Goal: Task Accomplishment & Management: Use online tool/utility

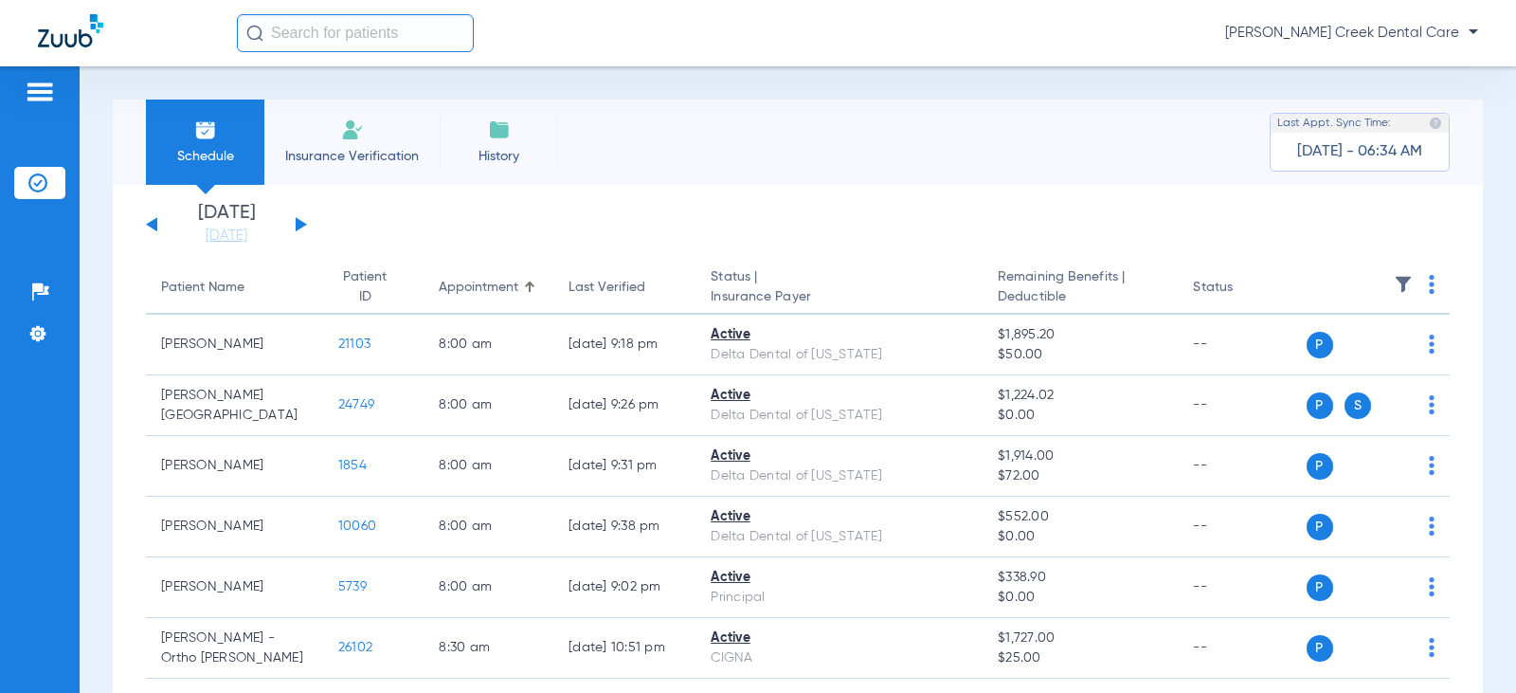
click at [521, 160] on span "History" at bounding box center [499, 156] width 90 height 19
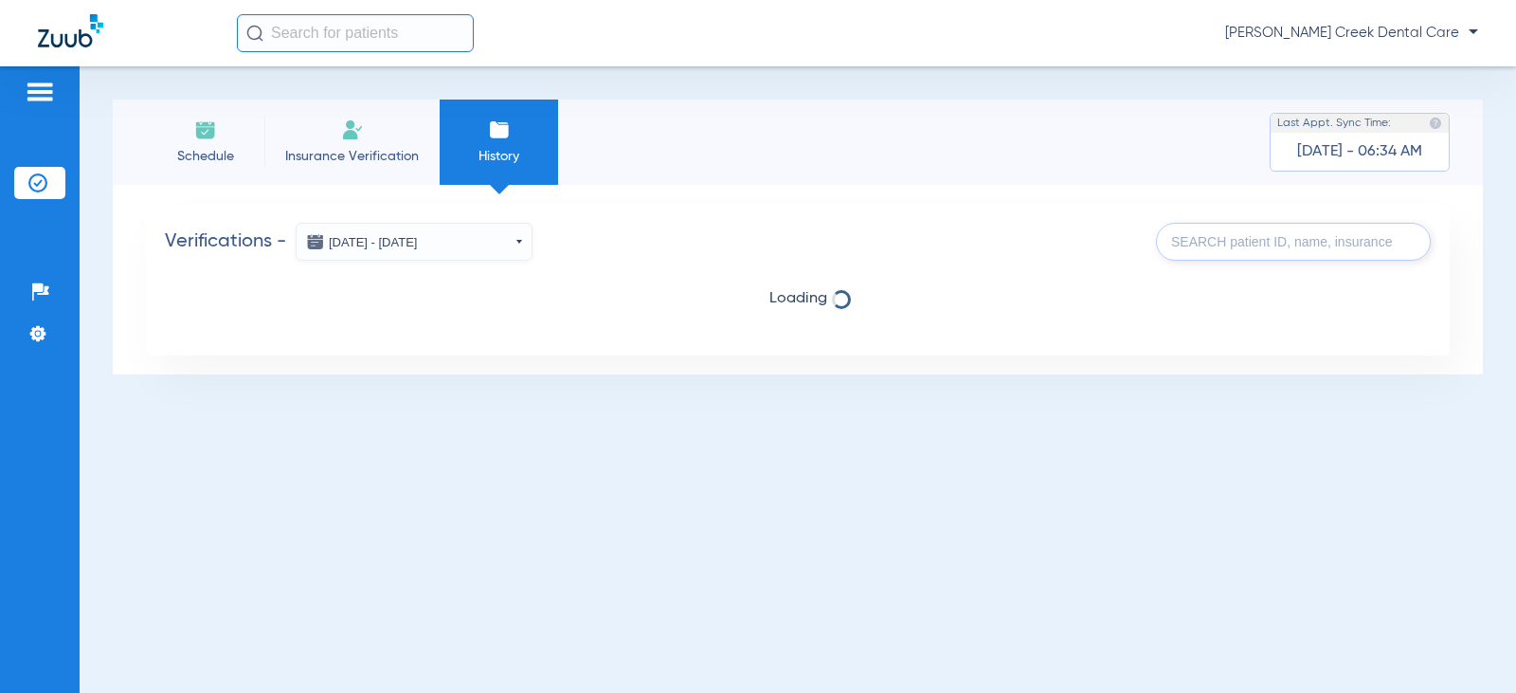
click at [214, 143] on li "Schedule" at bounding box center [205, 141] width 118 height 85
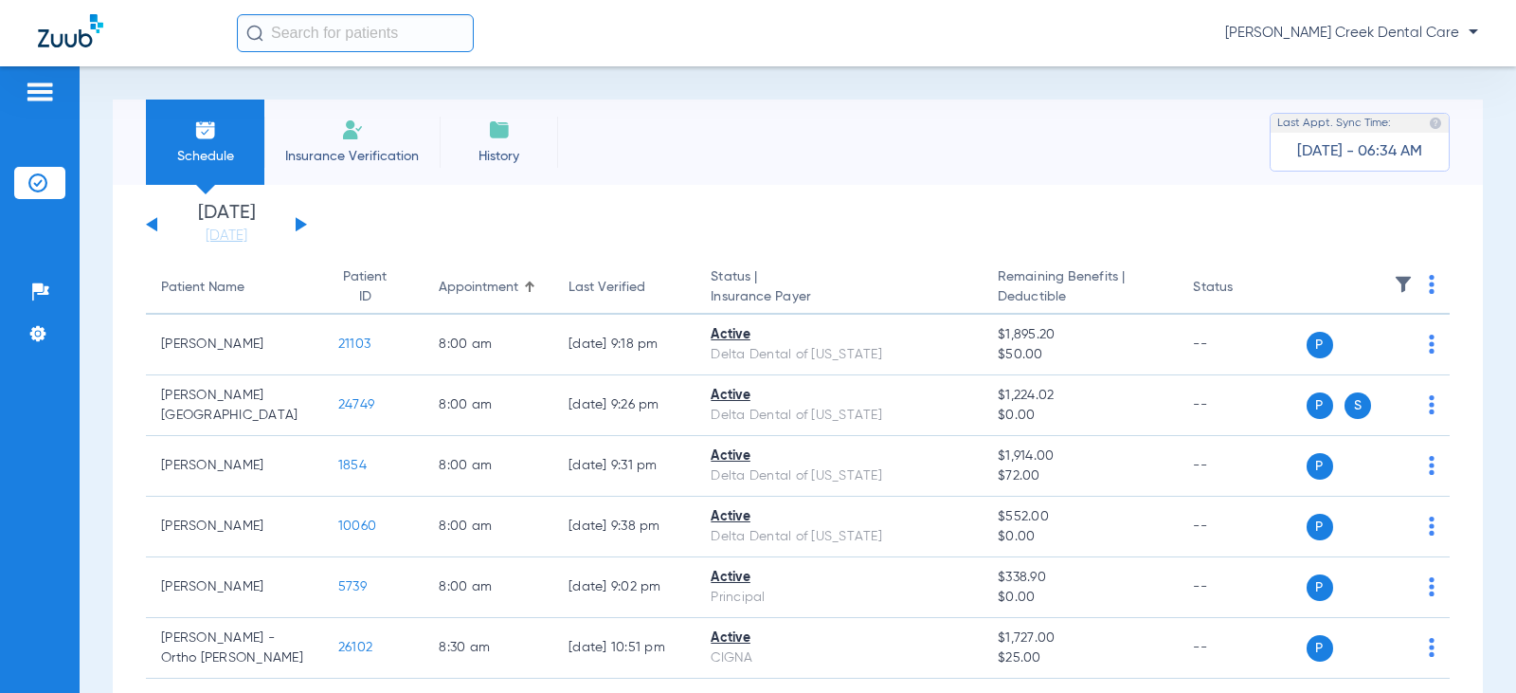
click at [388, 130] on li "Insurance Verification" at bounding box center [351, 141] width 175 height 85
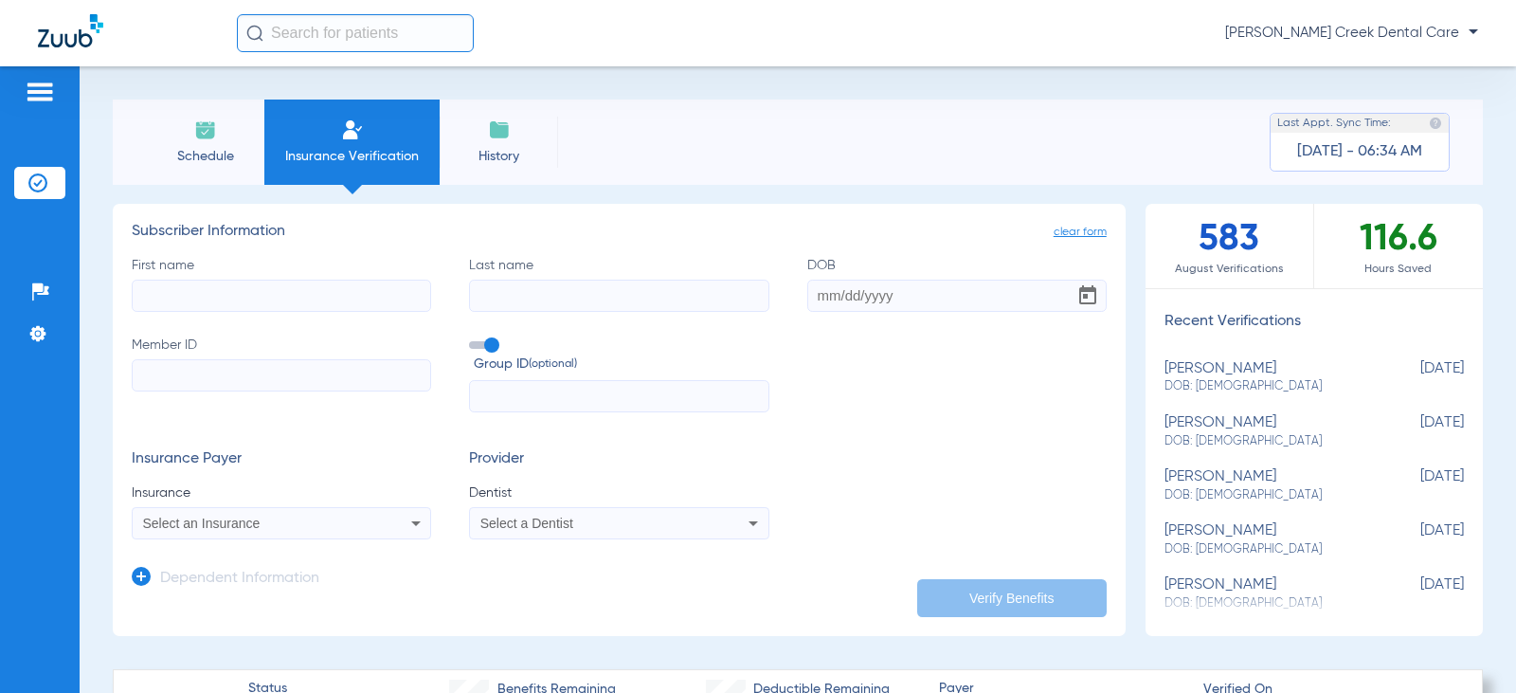
click at [493, 132] on img at bounding box center [499, 129] width 23 height 23
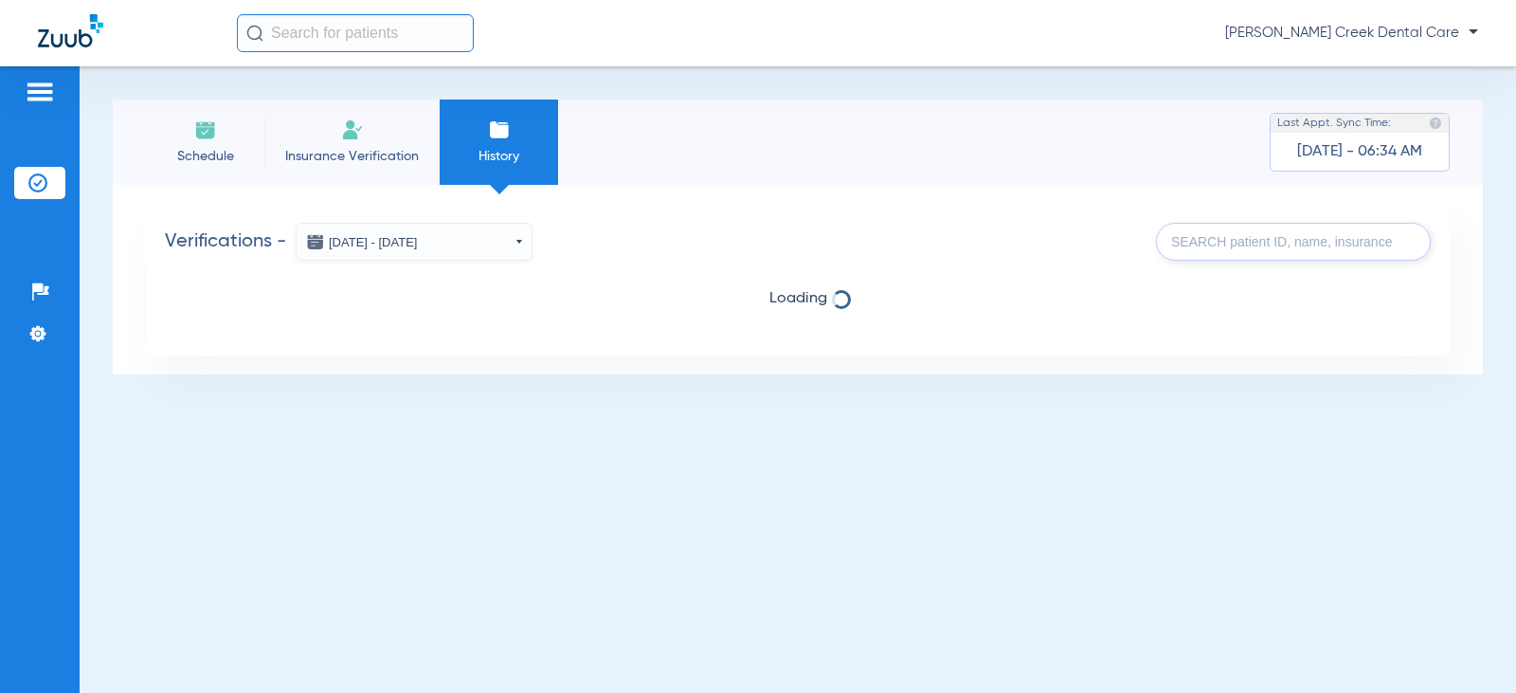
click at [1217, 239] on input "text" at bounding box center [1293, 242] width 275 height 38
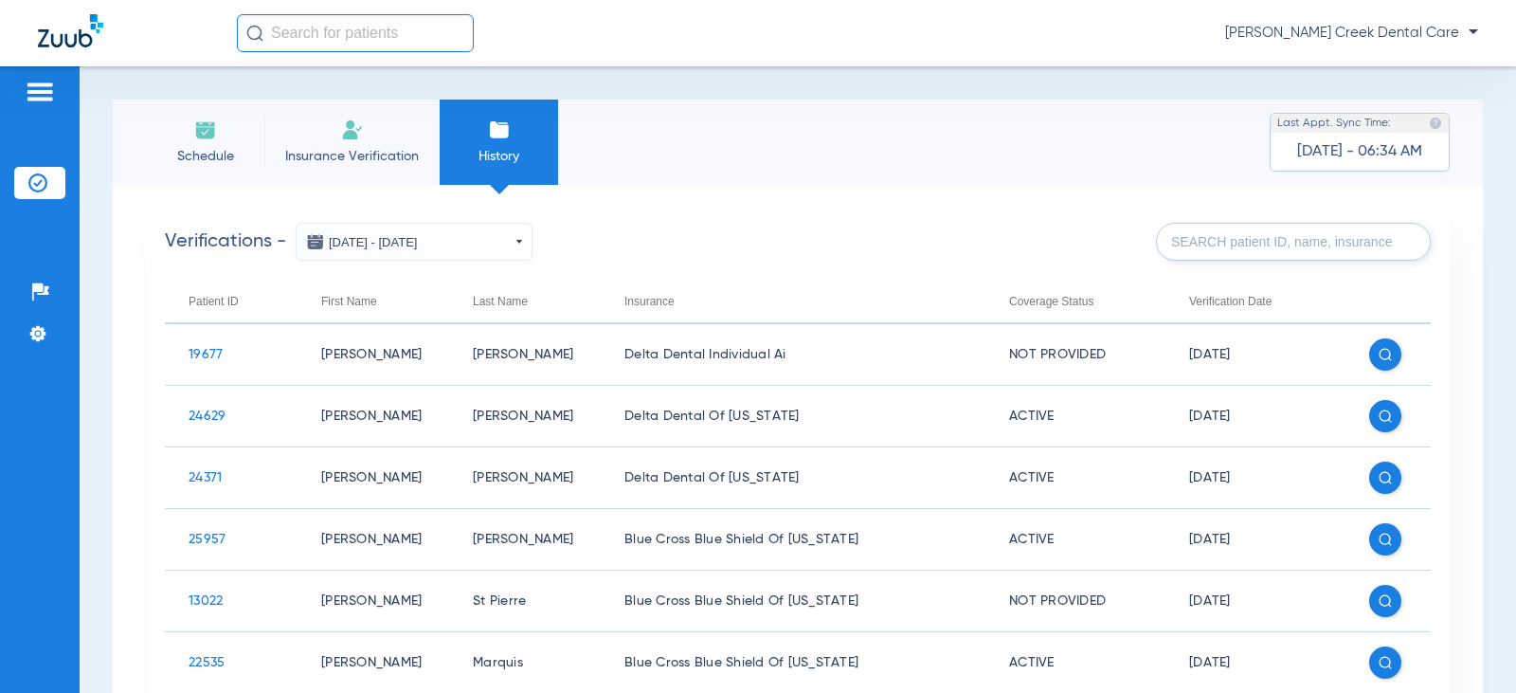
click at [1212, 244] on input "text" at bounding box center [1293, 242] width 275 height 38
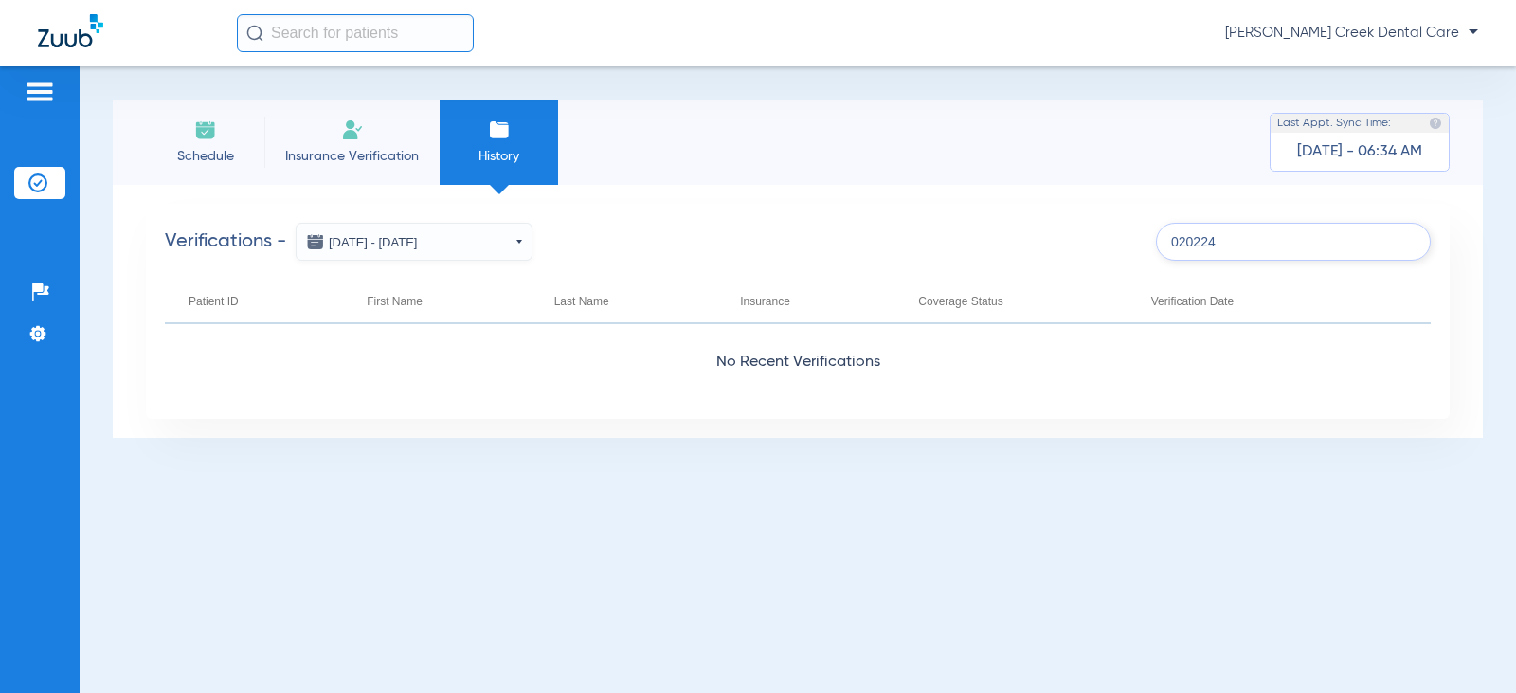
type input "020224"
click at [370, 148] on span "Insurance Verification" at bounding box center [352, 156] width 147 height 19
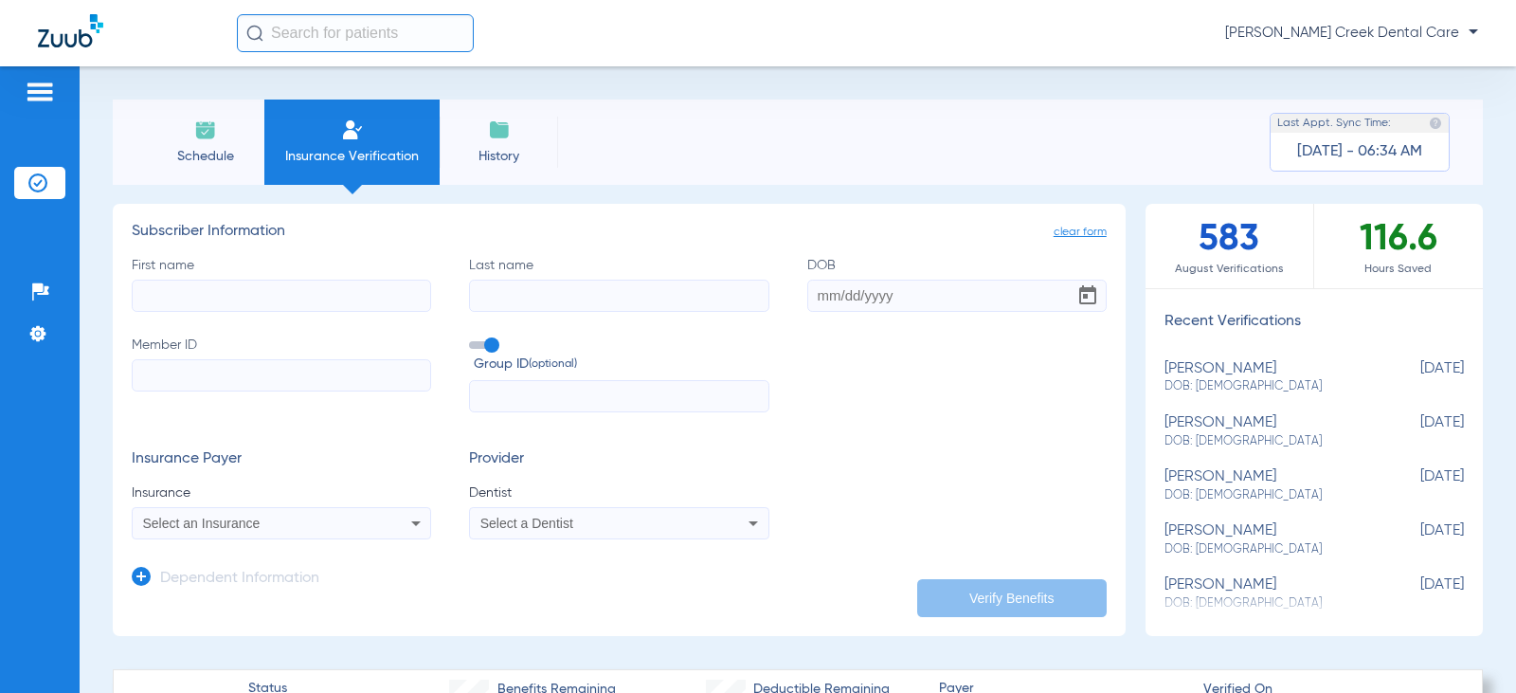
click at [256, 299] on input "First name" at bounding box center [281, 296] width 299 height 32
type input "[PERSON_NAME]"
type input "[DATE]"
click at [294, 369] on input "Member ID" at bounding box center [281, 375] width 299 height 32
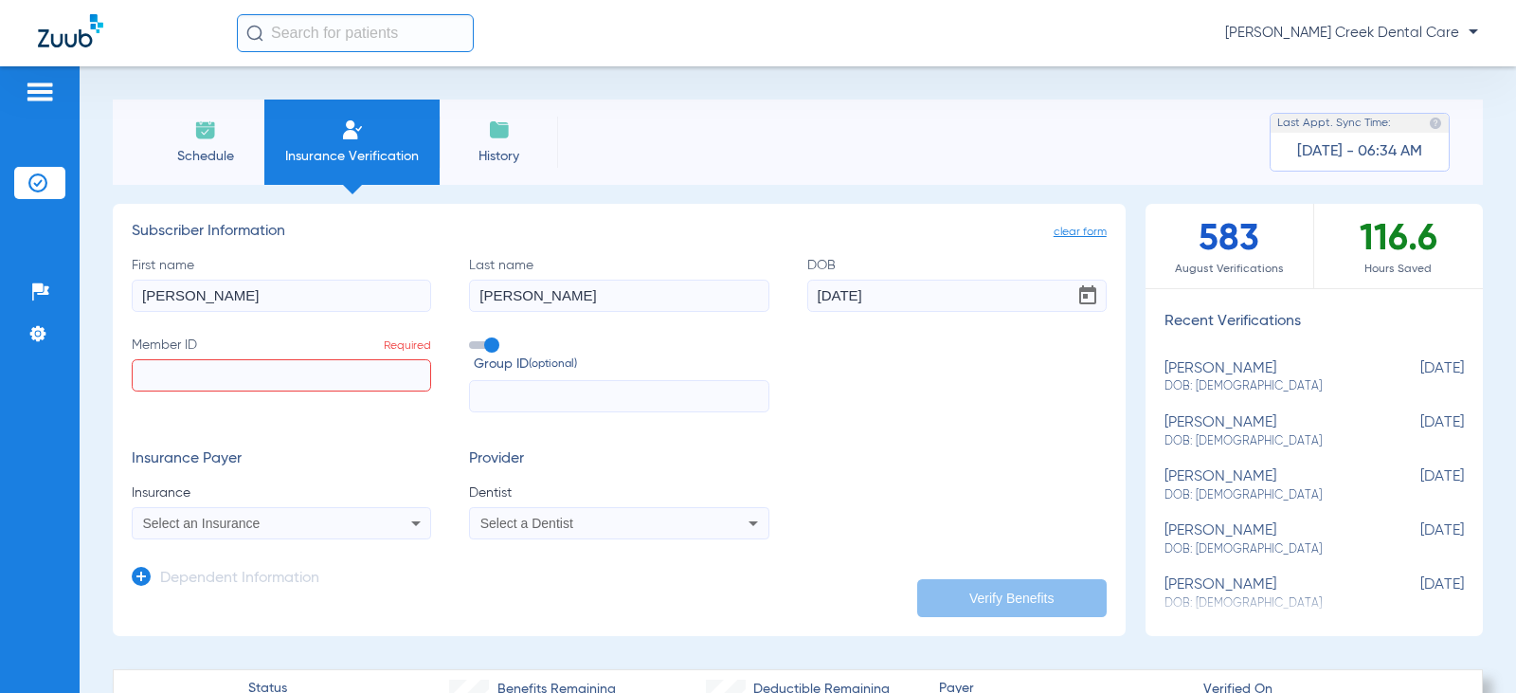
click at [199, 378] on input "Member ID Required" at bounding box center [281, 375] width 299 height 32
paste input "015995836"
type input "015995836"
click at [403, 536] on mat-select "Select an Insurance" at bounding box center [281, 523] width 299 height 32
click at [405, 529] on icon at bounding box center [416, 523] width 23 height 23
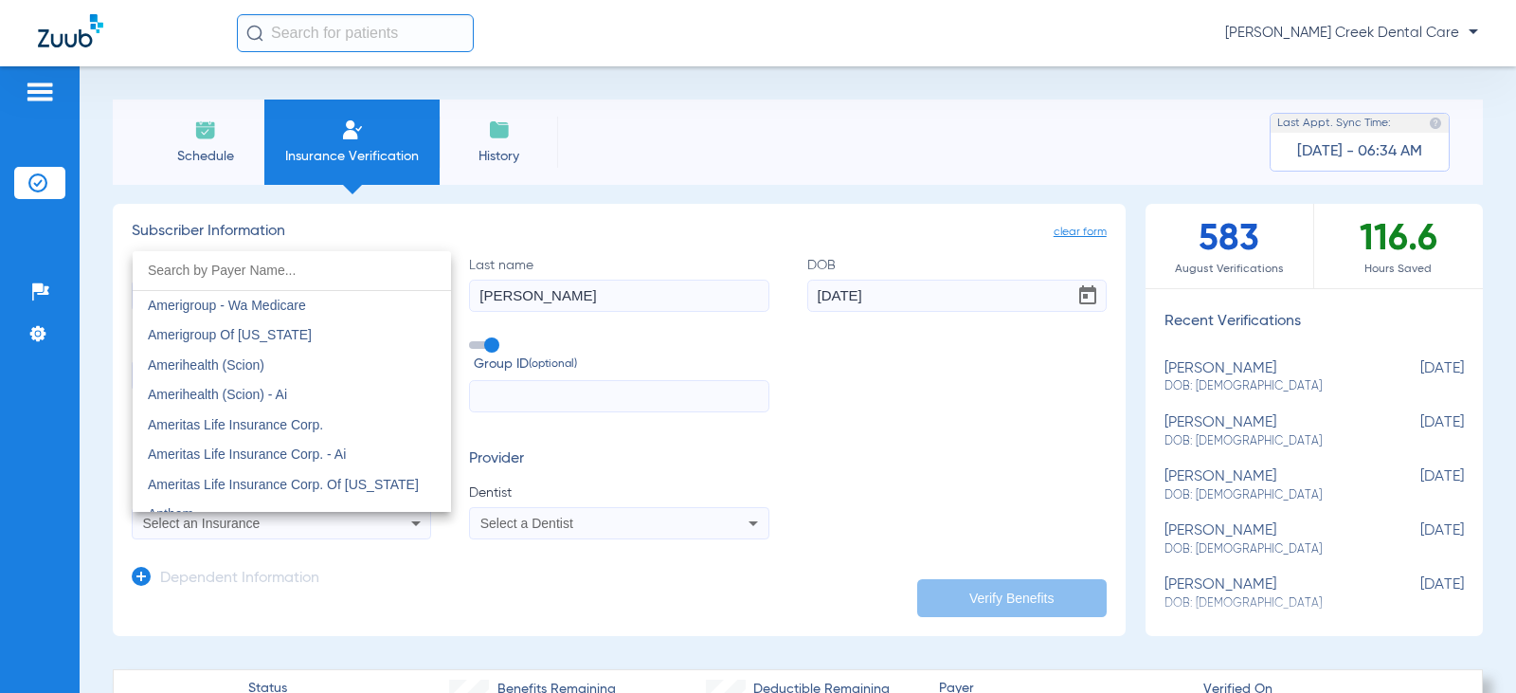
scroll to position [606, 0]
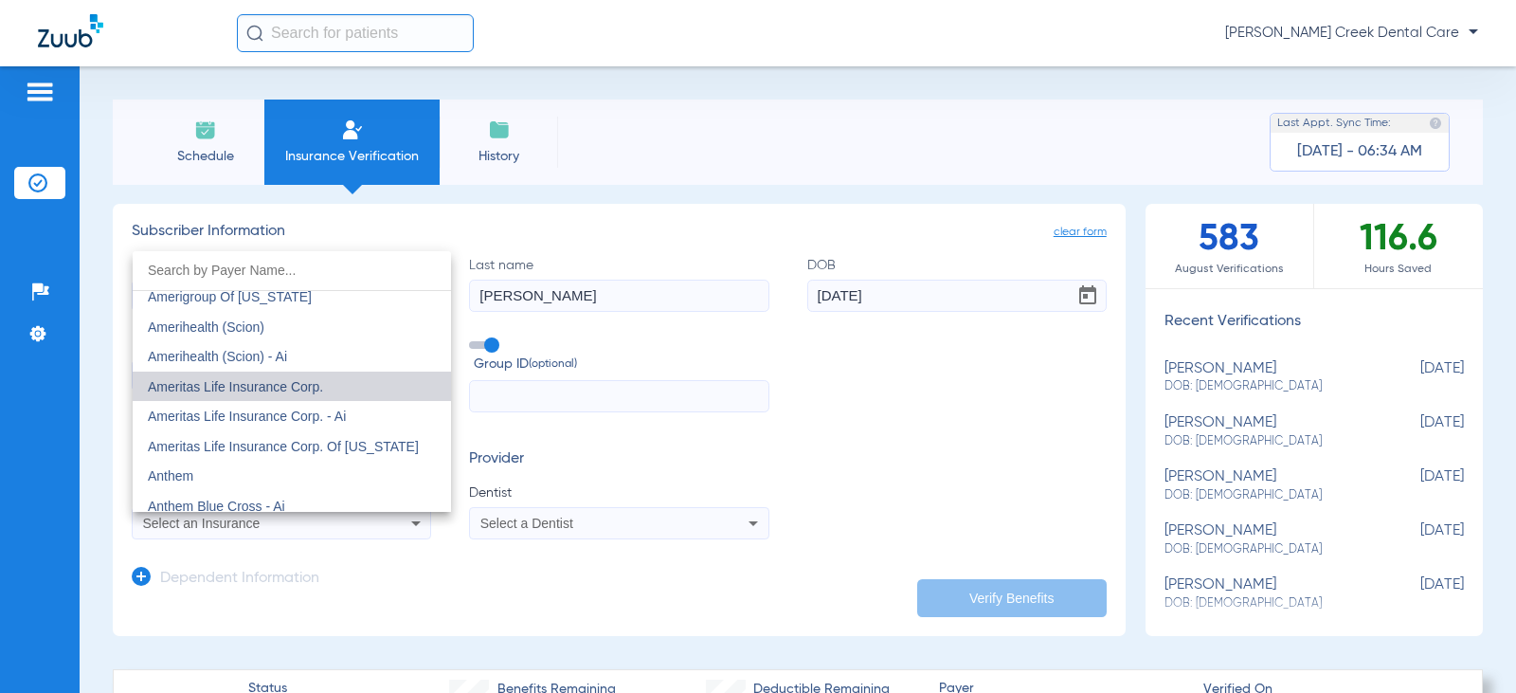
click at [298, 387] on span "Ameritas Life Insurance Corp." at bounding box center [235, 386] width 175 height 15
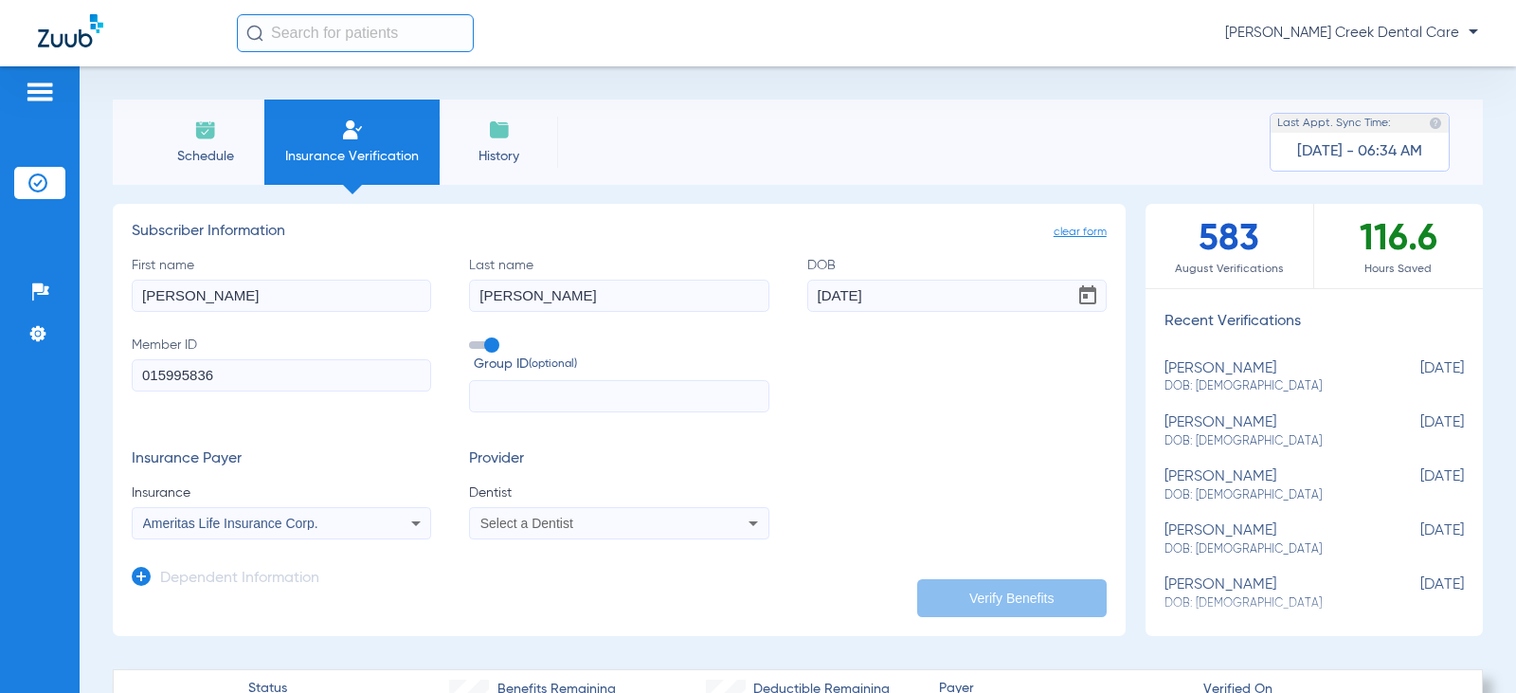
click at [718, 524] on div "Select a Dentist" at bounding box center [619, 523] width 298 height 23
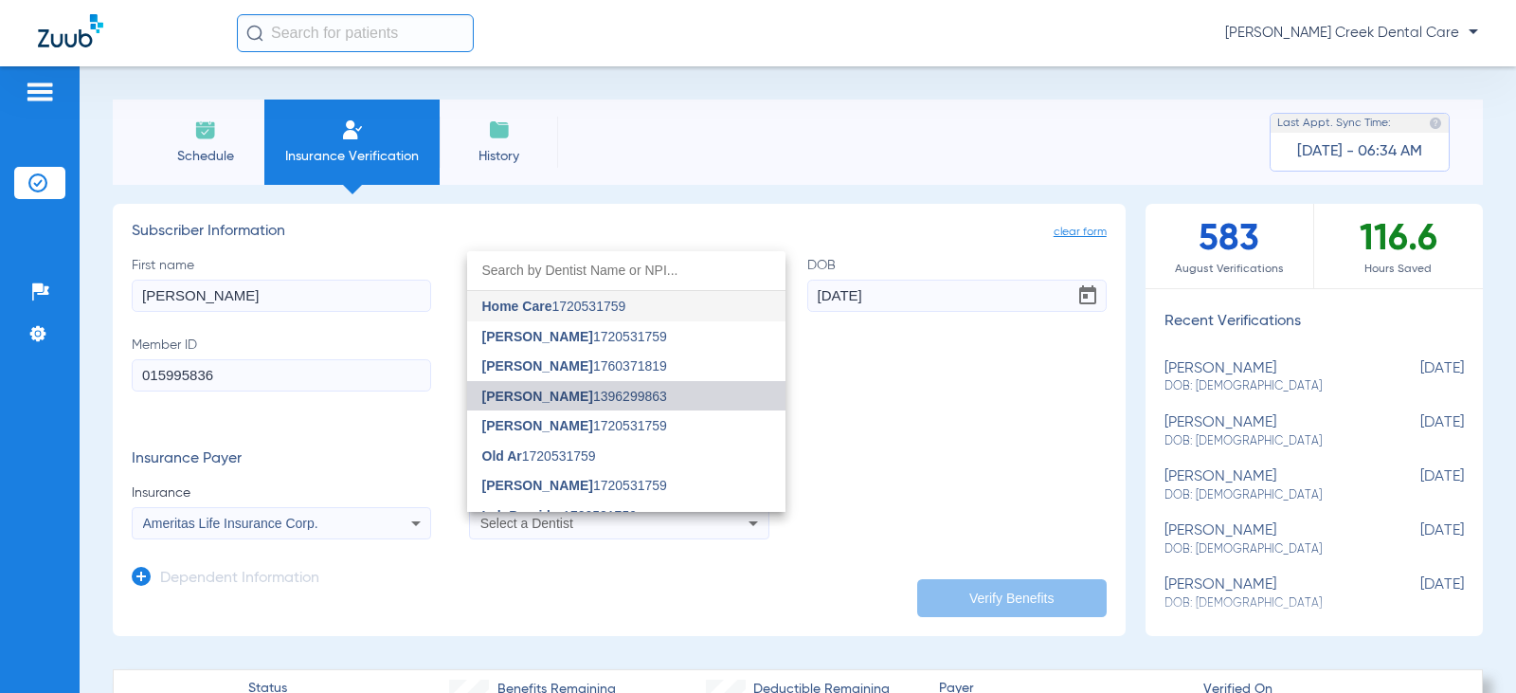
click at [632, 395] on span "[PERSON_NAME] 1396299863" at bounding box center [574, 395] width 185 height 13
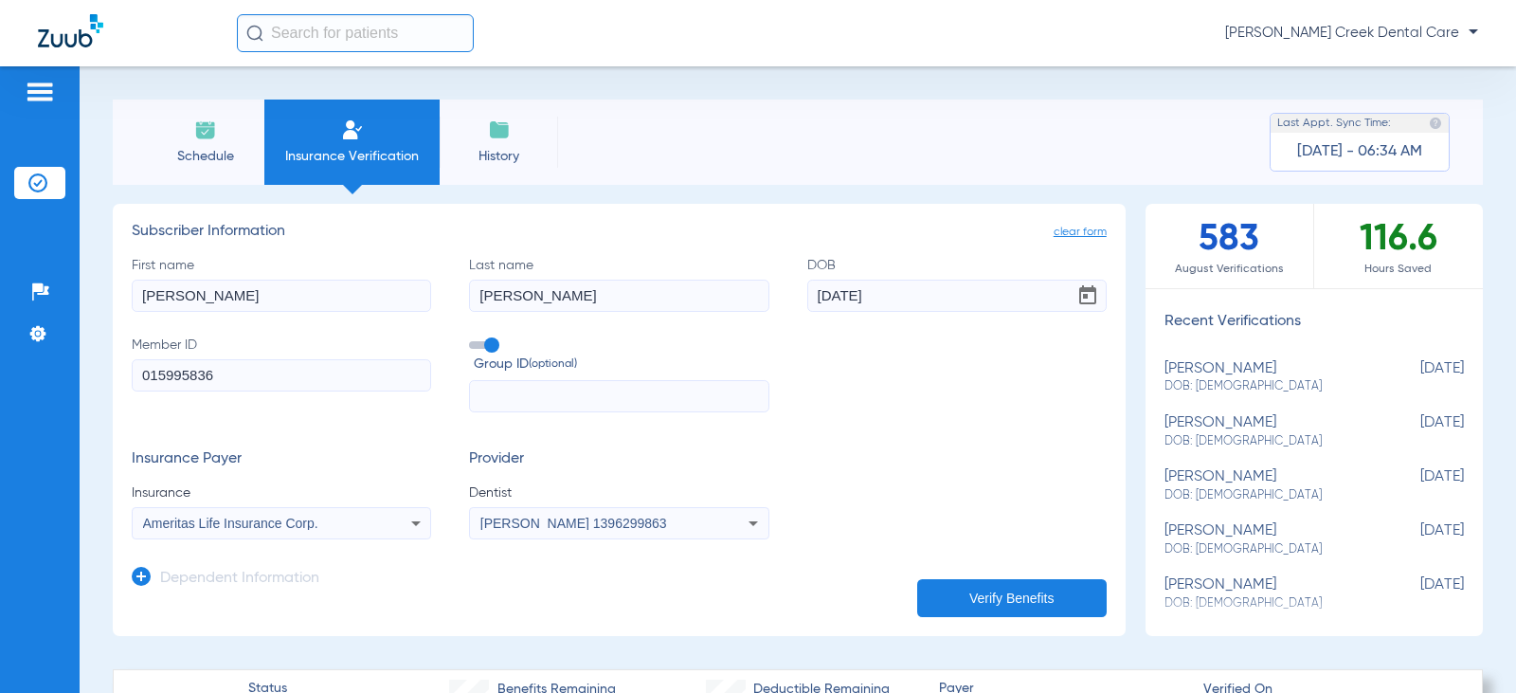
click at [965, 592] on button "Verify Benefits" at bounding box center [1012, 598] width 190 height 38
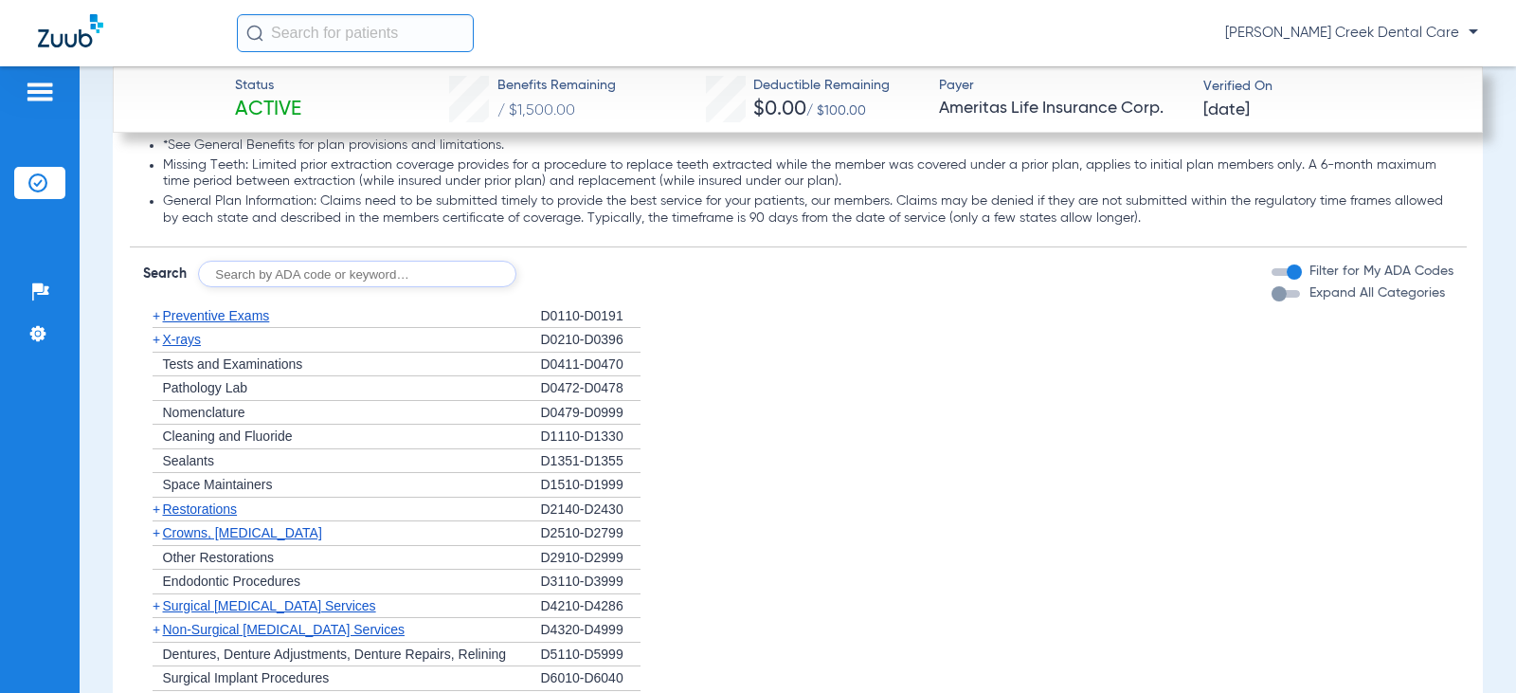
scroll to position [1895, 0]
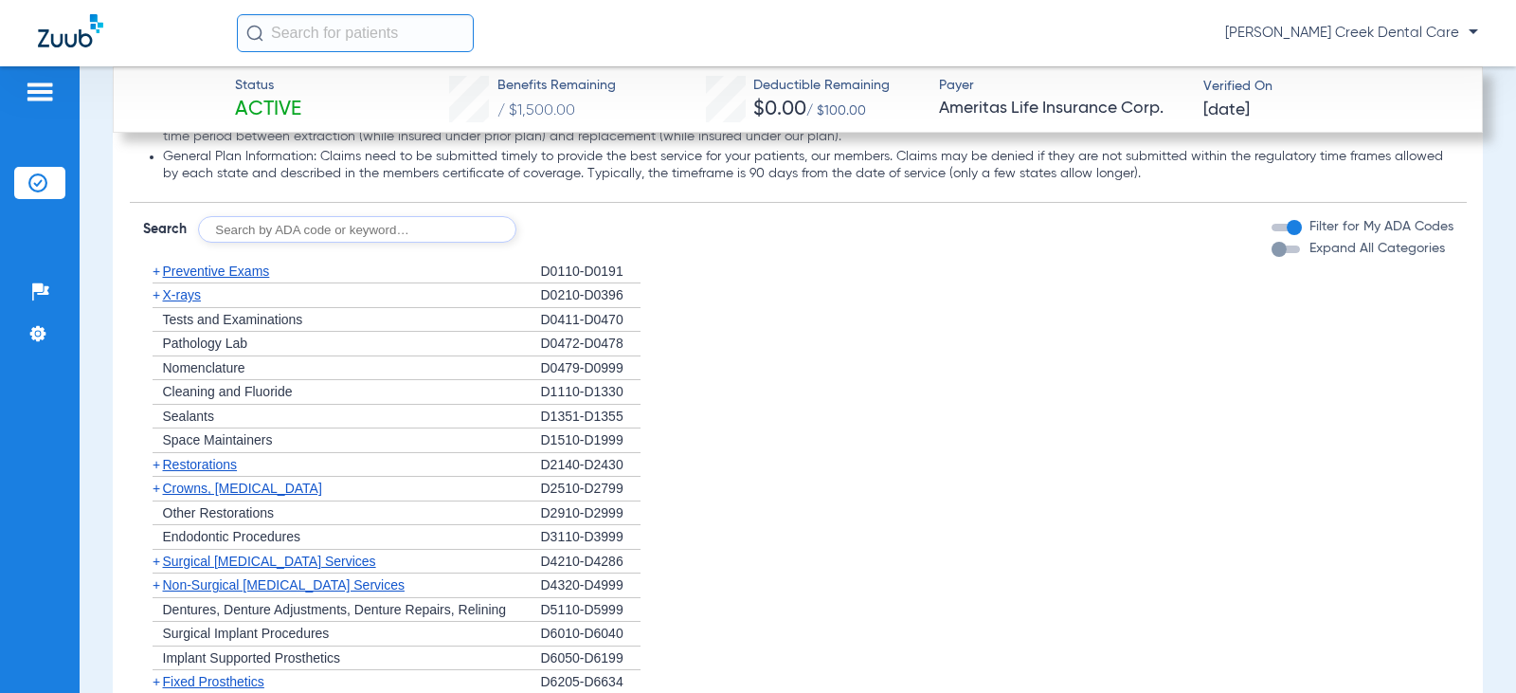
click at [313, 230] on input "text" at bounding box center [357, 229] width 318 height 27
type input "D6057"
click at [581, 238] on button "Search" at bounding box center [587, 229] width 75 height 27
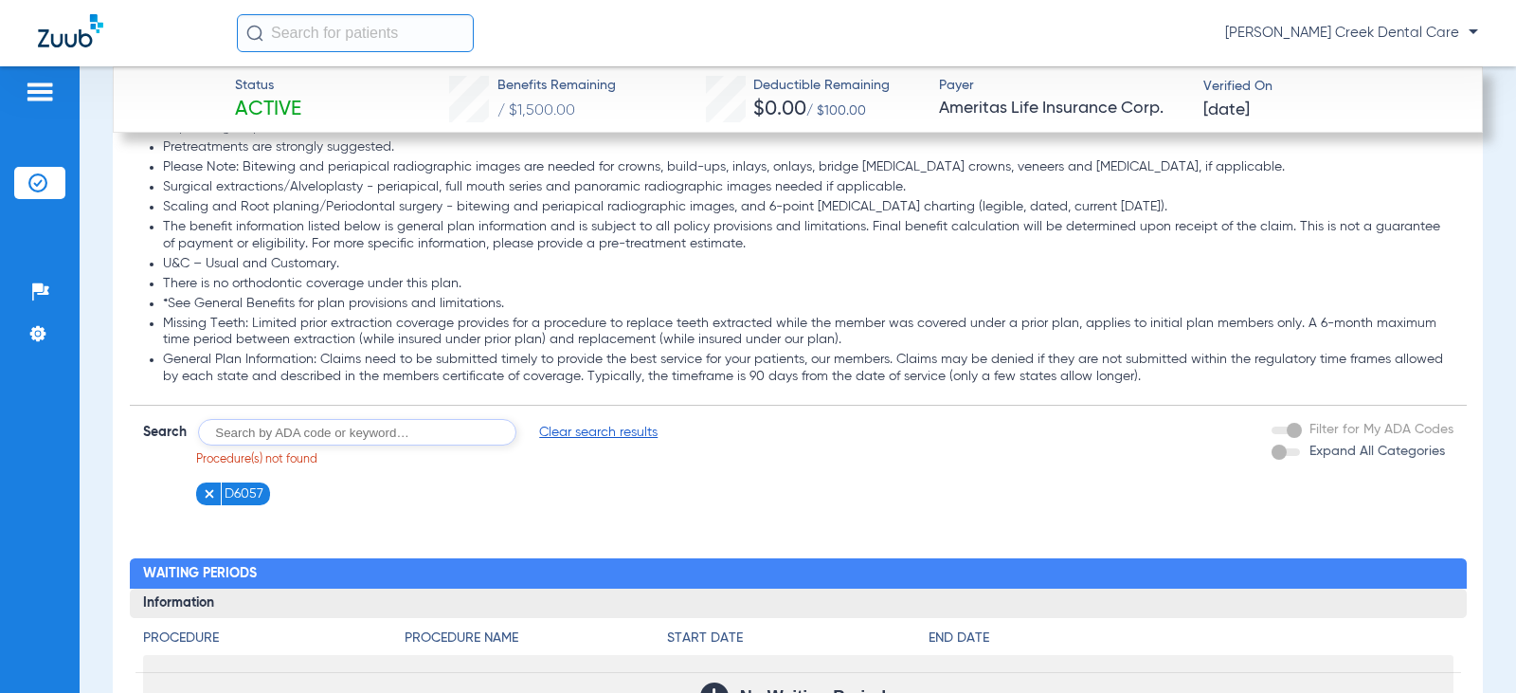
scroll to position [1691, 0]
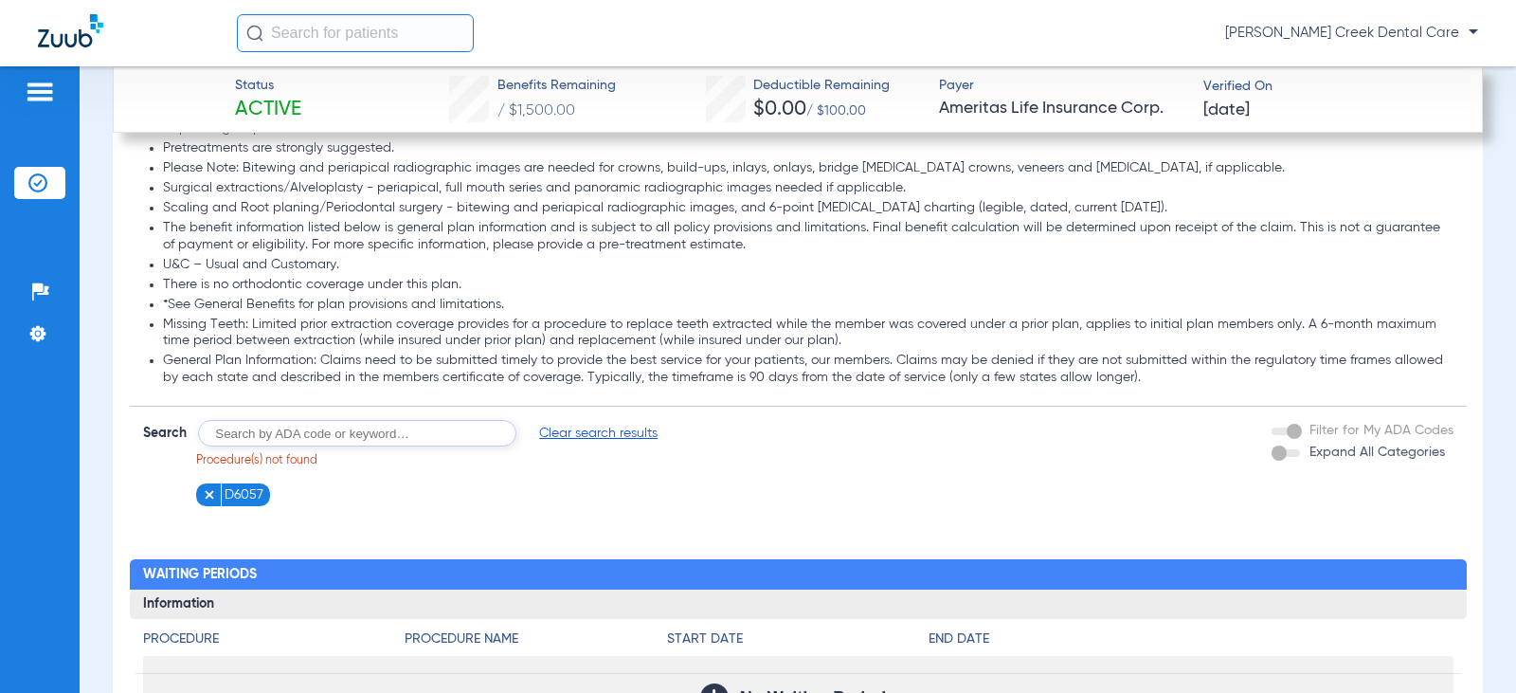
click at [280, 440] on input "text" at bounding box center [357, 433] width 318 height 27
type input "implant"
click button "Search" at bounding box center [587, 433] width 75 height 27
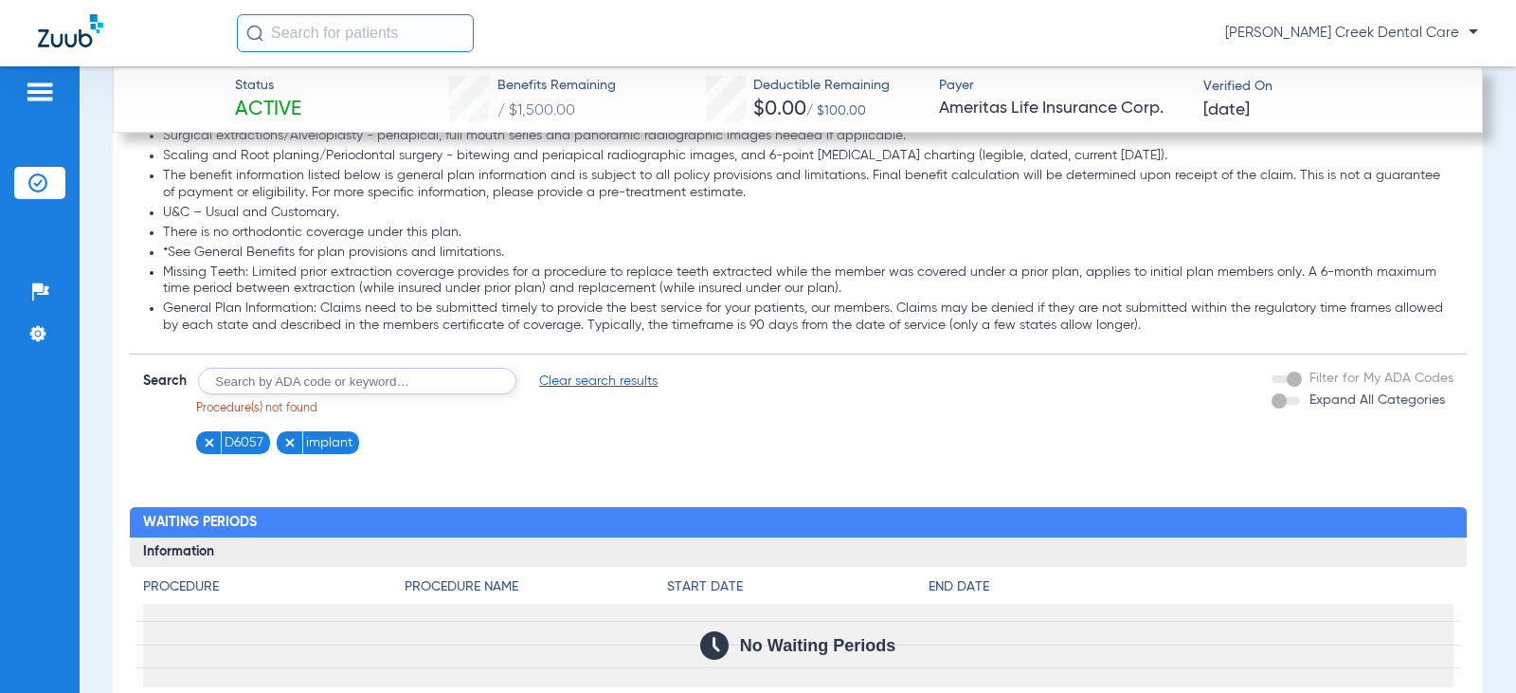
scroll to position [1786, 0]
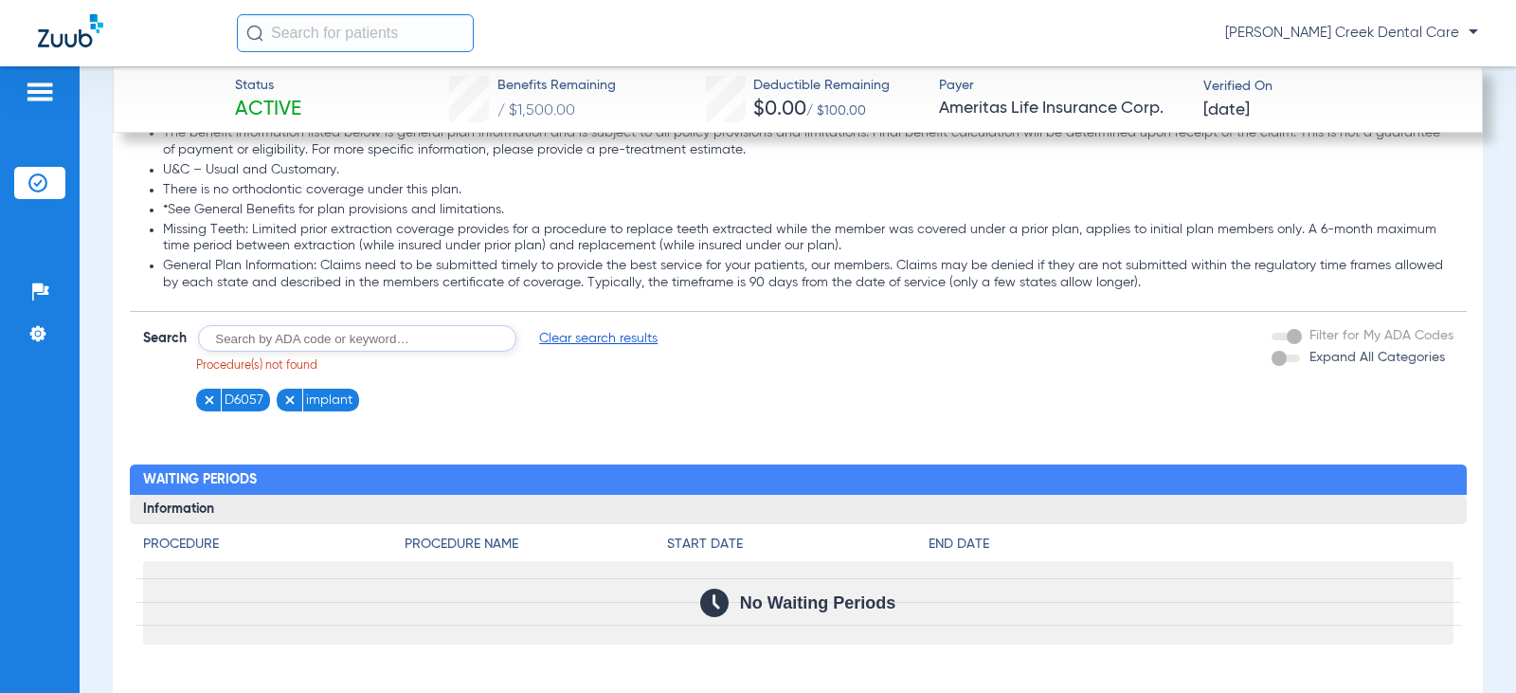
click at [204, 398] on img at bounding box center [209, 399] width 13 height 13
click at [205, 393] on img at bounding box center [209, 399] width 13 height 13
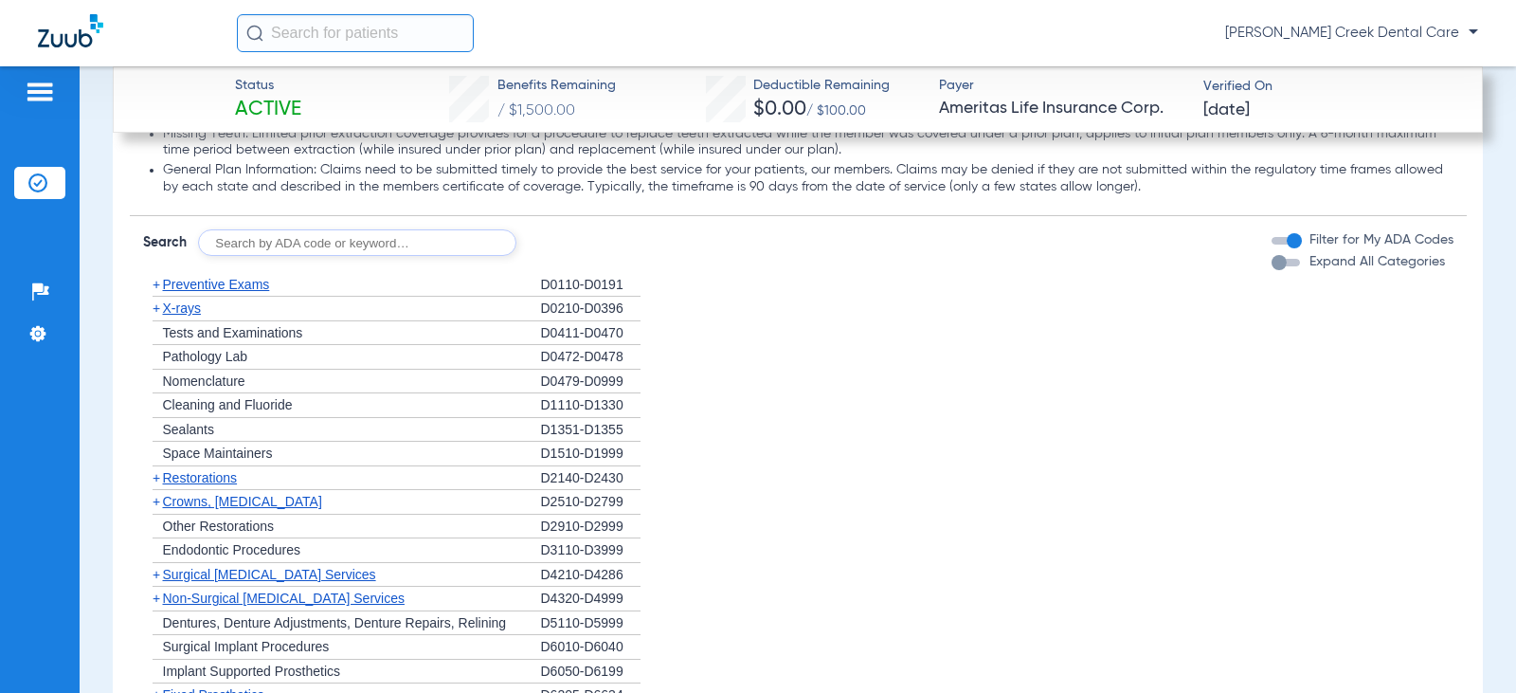
scroll to position [1976, 0]
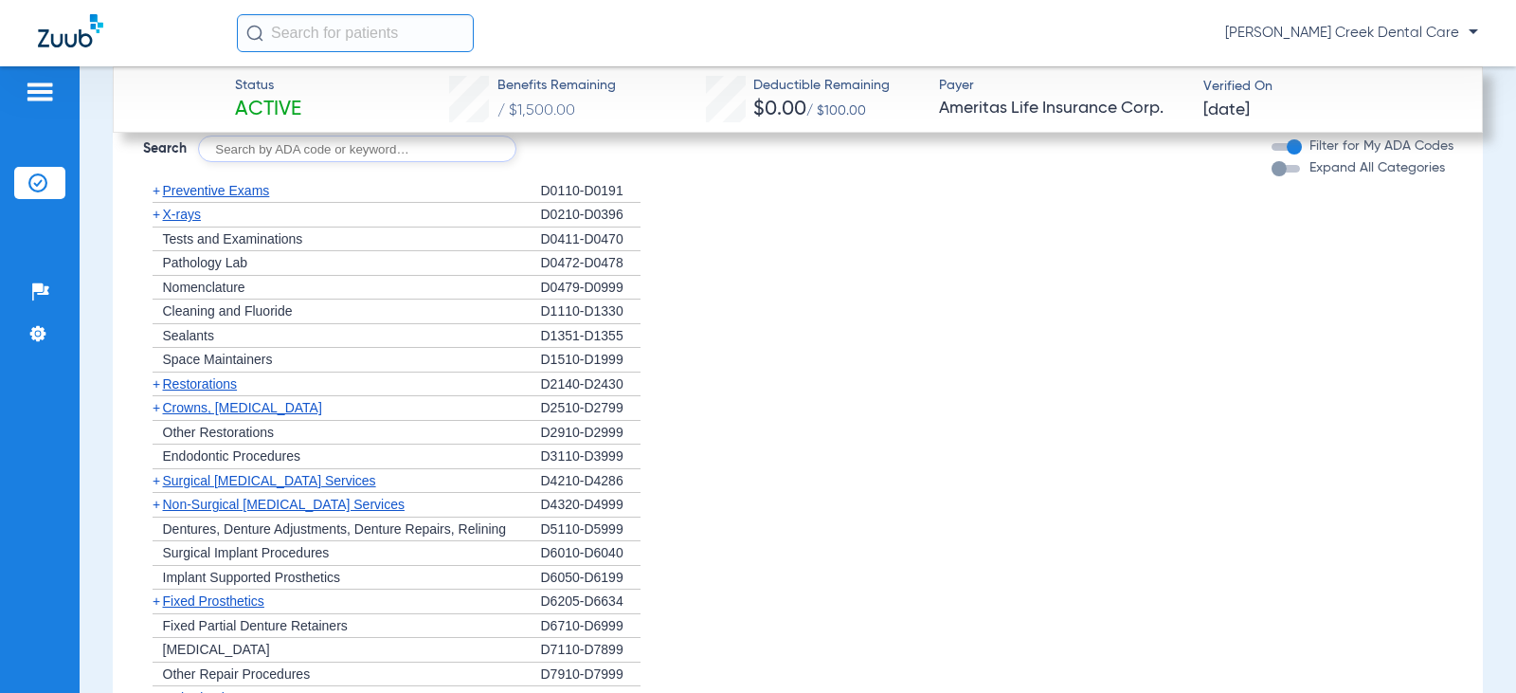
click at [541, 549] on div "D6010-D6040" at bounding box center [590, 553] width 99 height 25
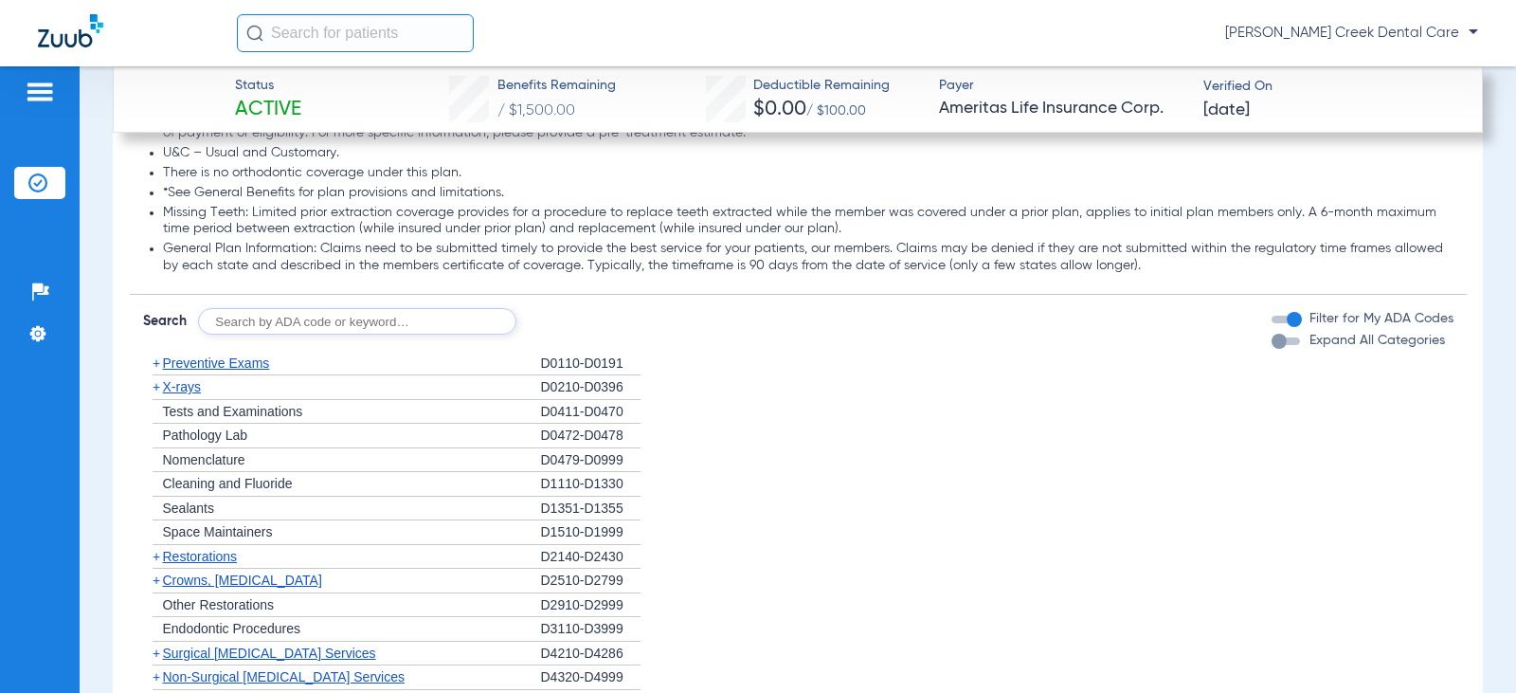
scroll to position [1786, 0]
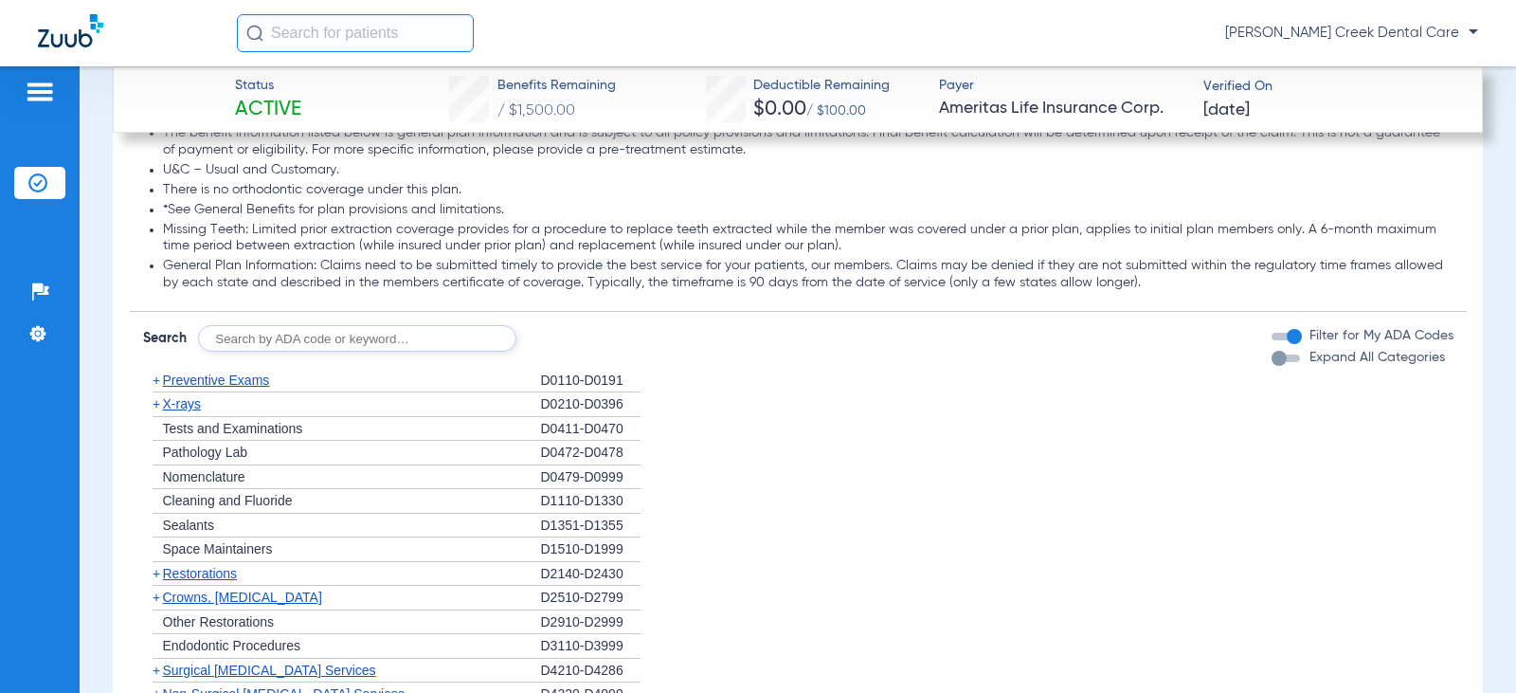
click at [249, 347] on input "text" at bounding box center [357, 338] width 318 height 27
type input "d6010"
click at [584, 335] on button "Search" at bounding box center [587, 338] width 75 height 27
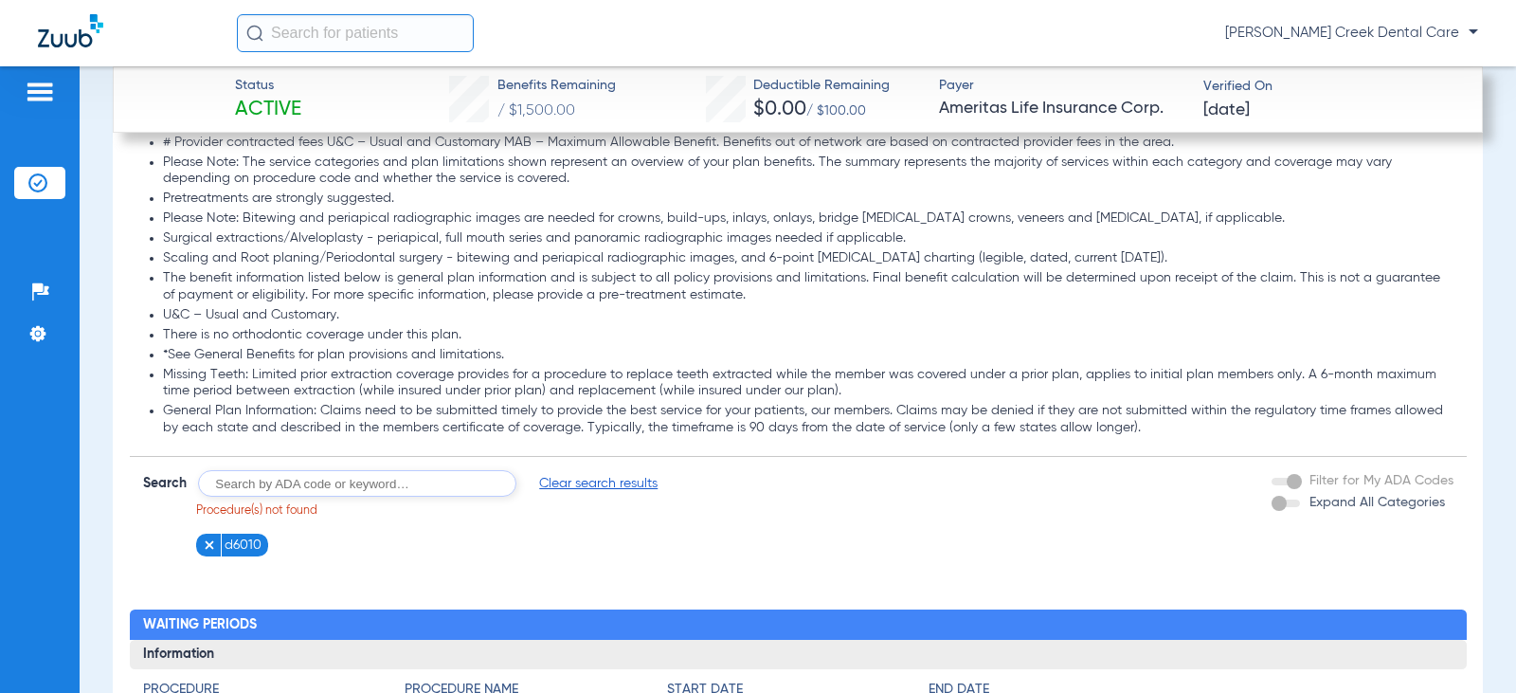
scroll to position [1691, 0]
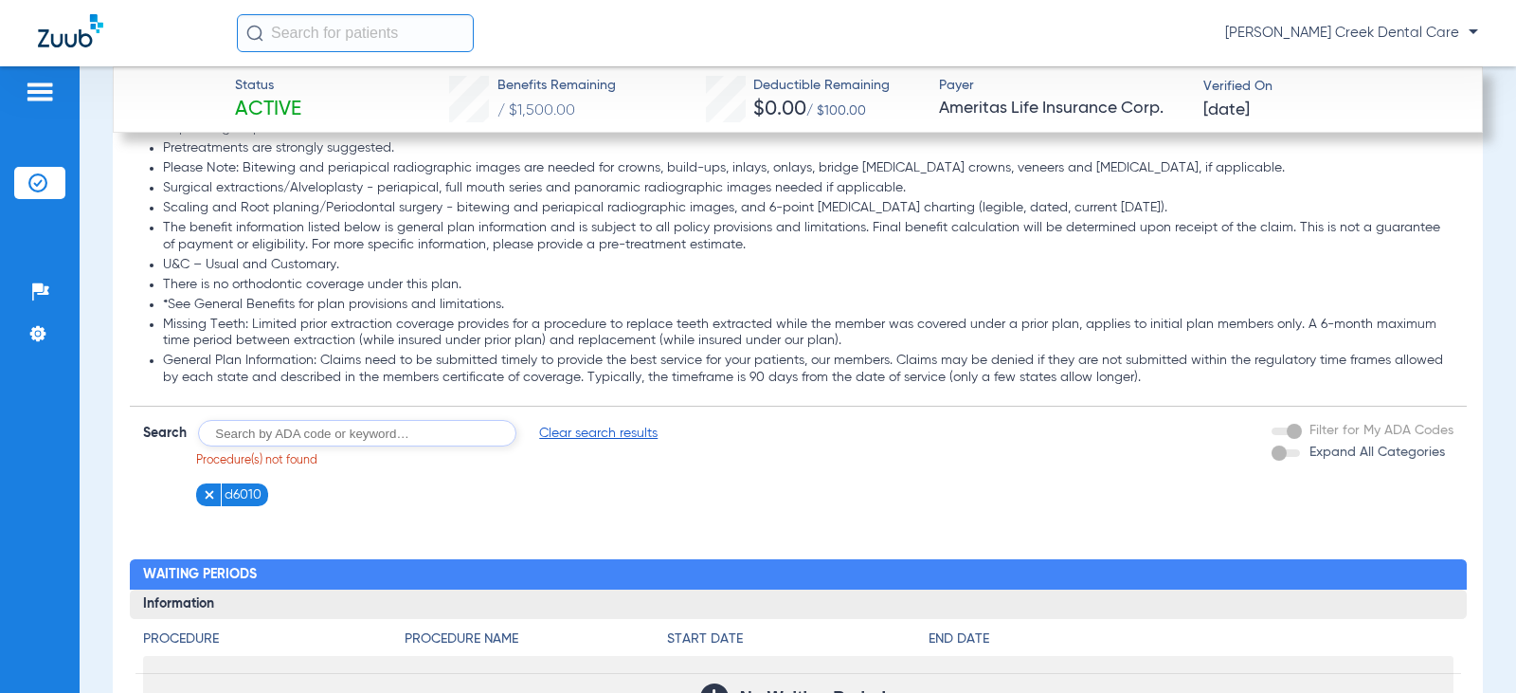
click at [201, 496] on li "d6010" at bounding box center [232, 495] width 73 height 24
click at [207, 496] on img at bounding box center [209, 494] width 13 height 13
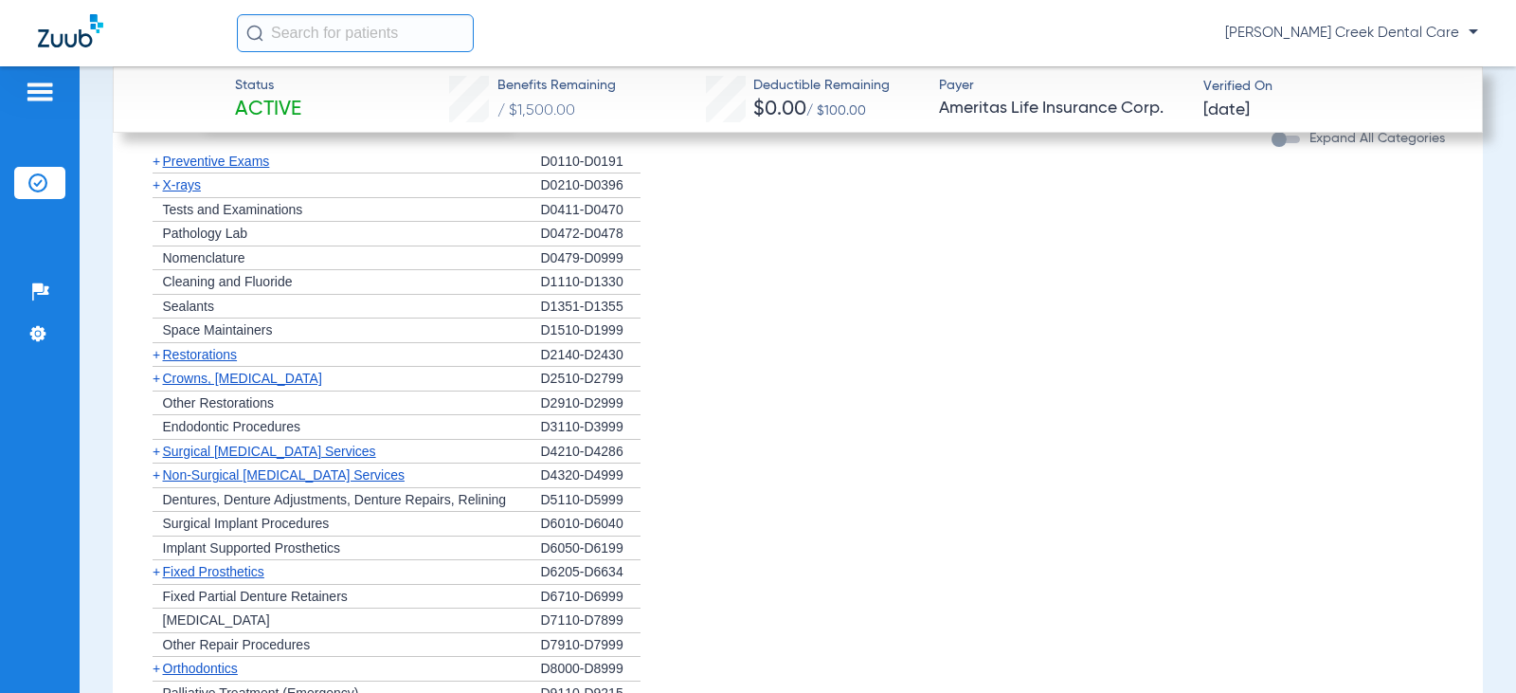
scroll to position [2100, 0]
